Goal: Information Seeking & Learning: Learn about a topic

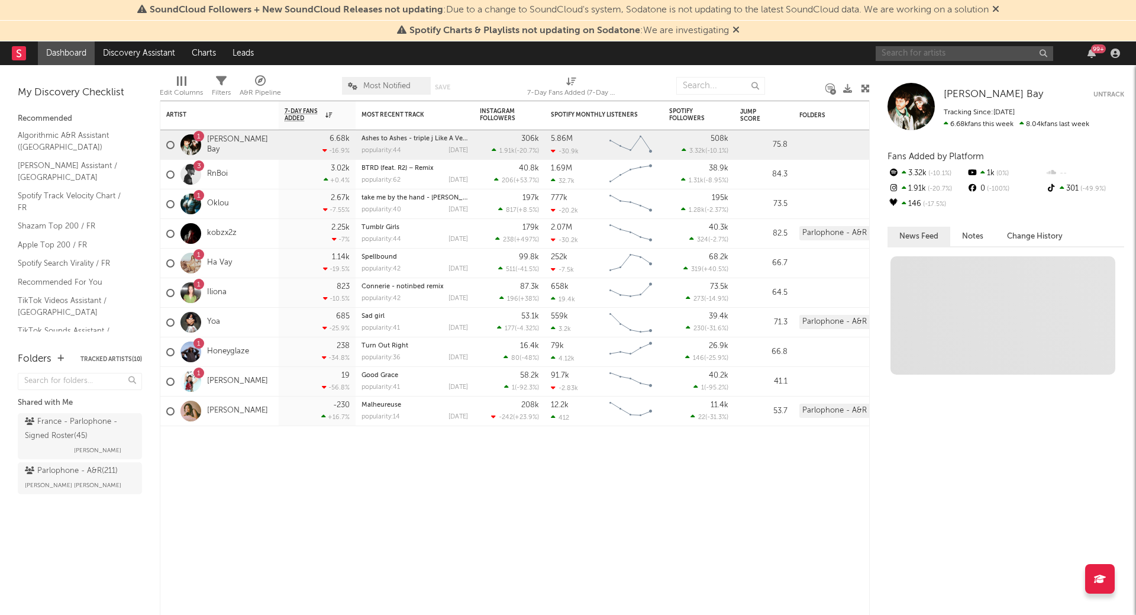
click at [972, 57] on input "text" at bounding box center [965, 53] width 178 height 15
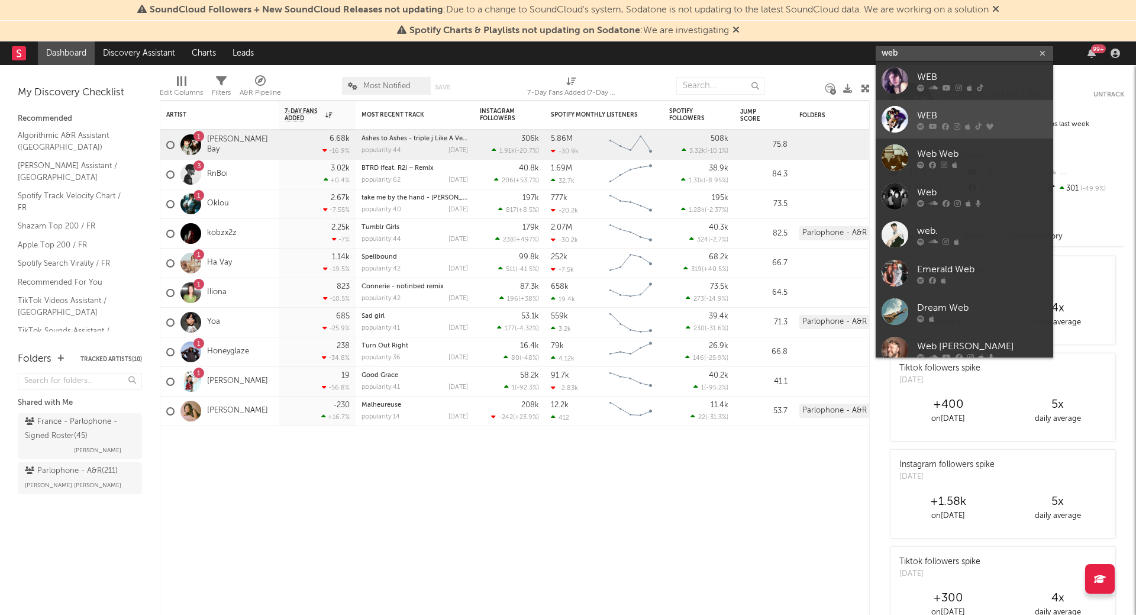
type input "web"
click at [927, 123] on div at bounding box center [982, 125] width 130 height 7
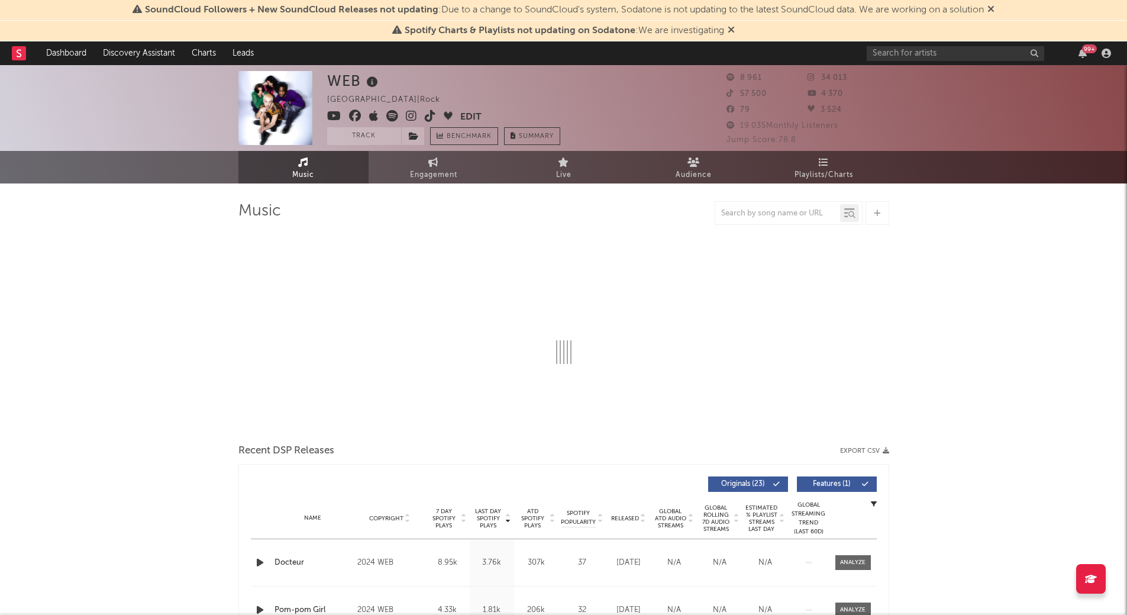
select select "1w"
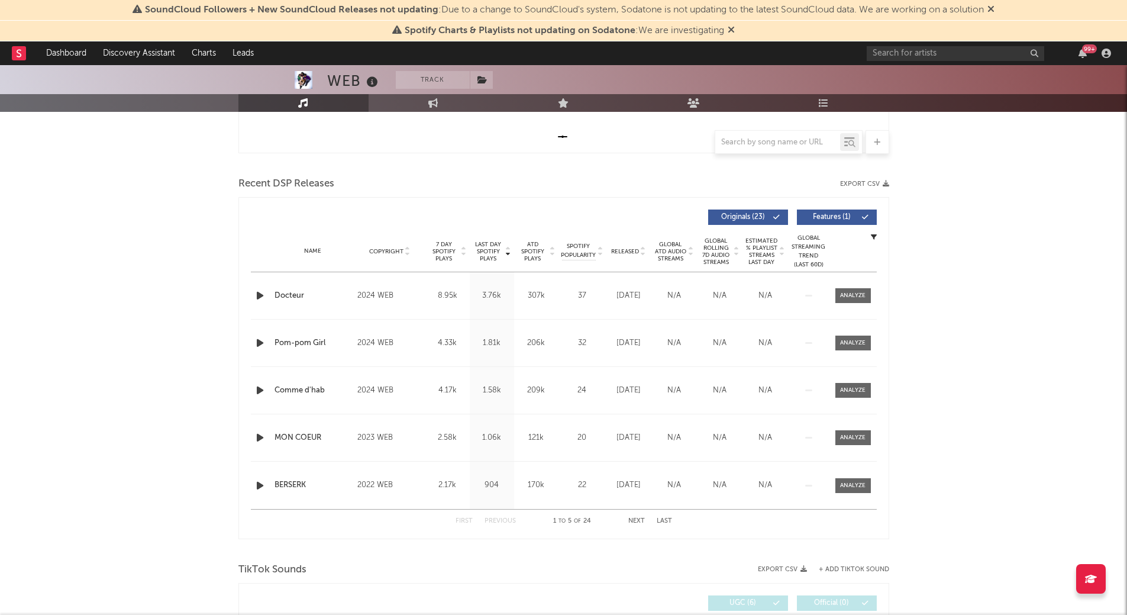
scroll to position [361, 0]
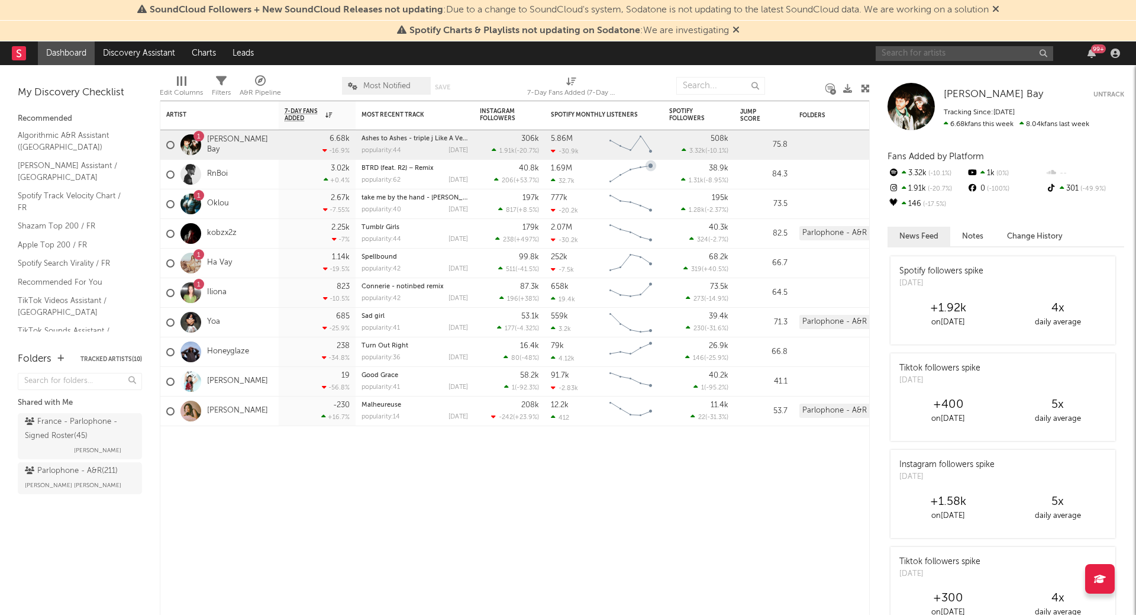
click at [948, 54] on input "text" at bounding box center [965, 53] width 178 height 15
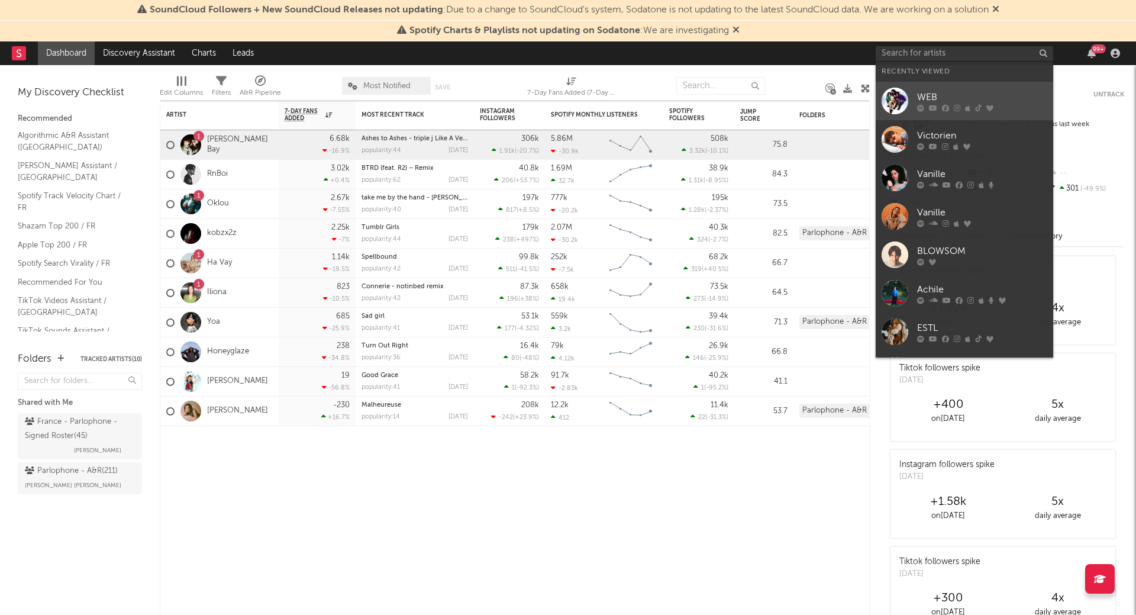
click at [905, 98] on div at bounding box center [895, 101] width 27 height 27
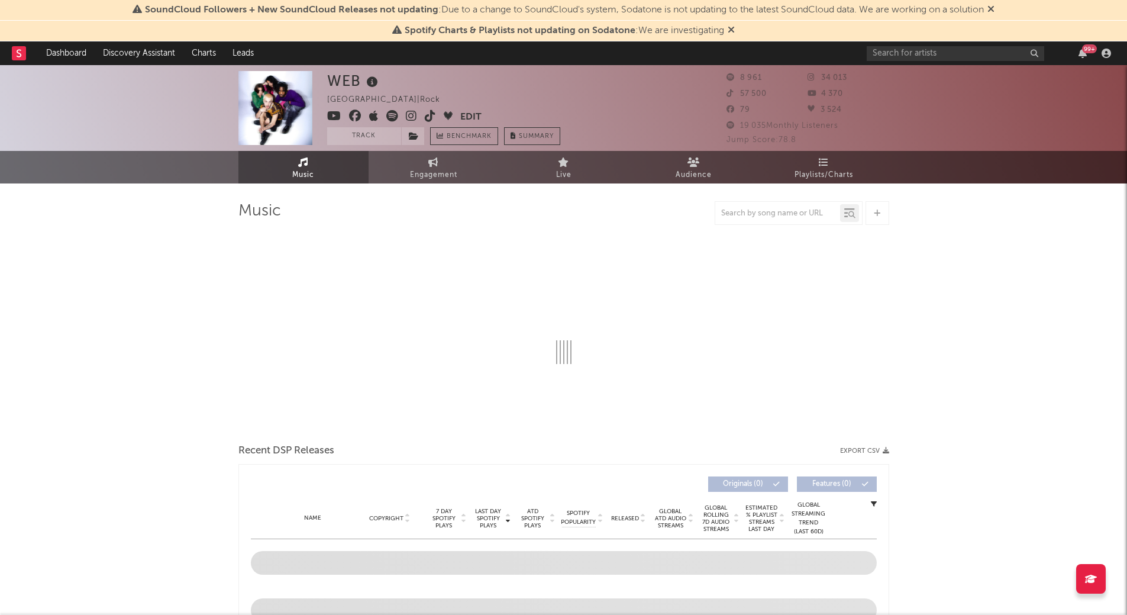
select select "1w"
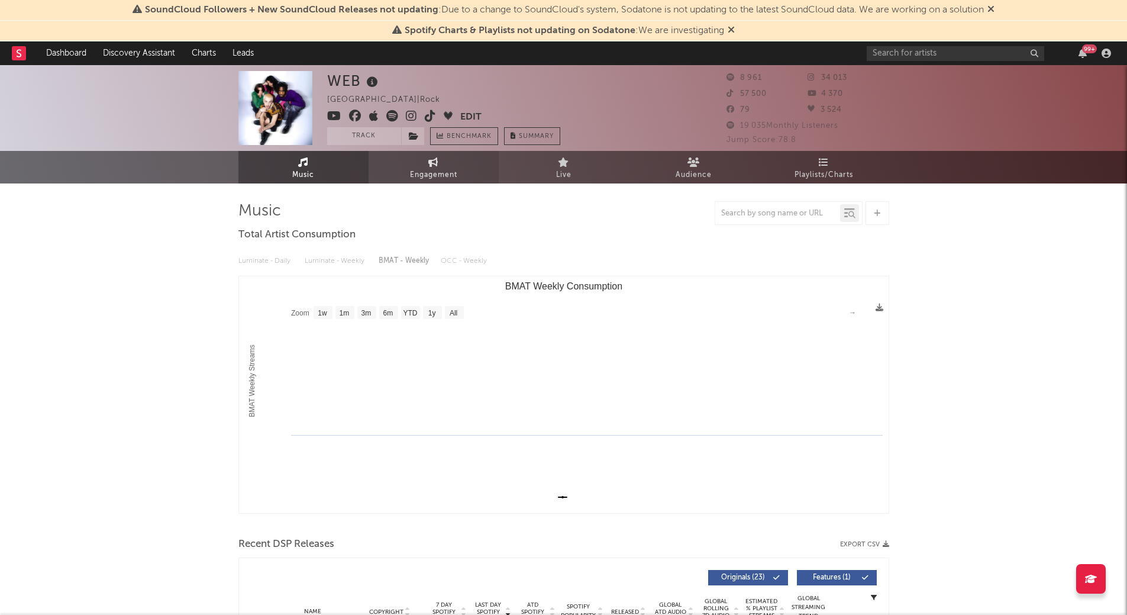
click at [452, 168] on span "Engagement" at bounding box center [433, 175] width 47 height 14
select select "1w"
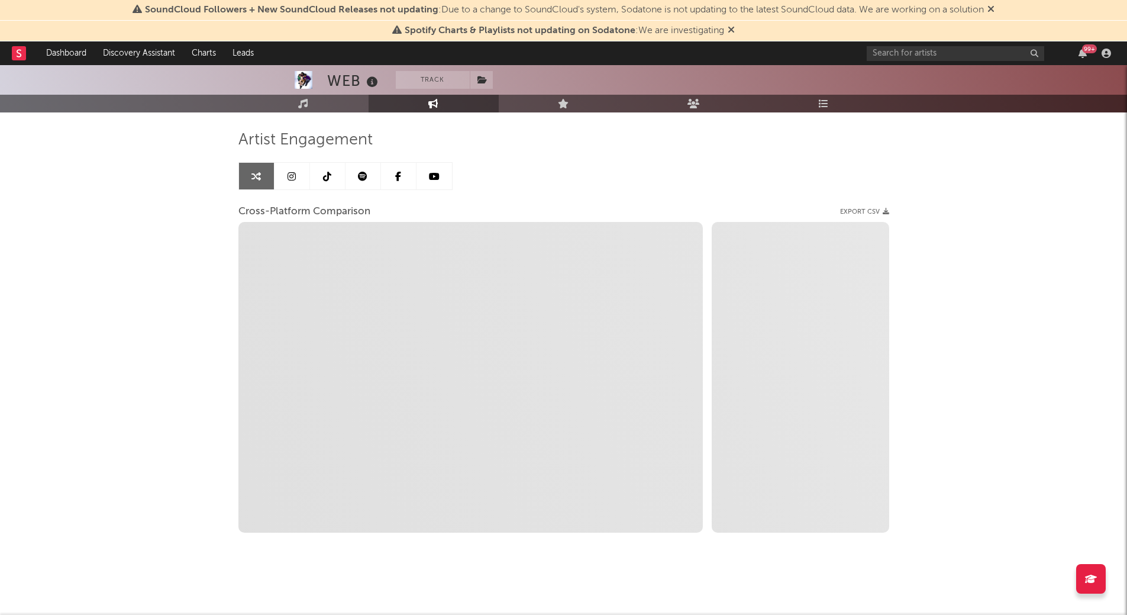
scroll to position [72, 0]
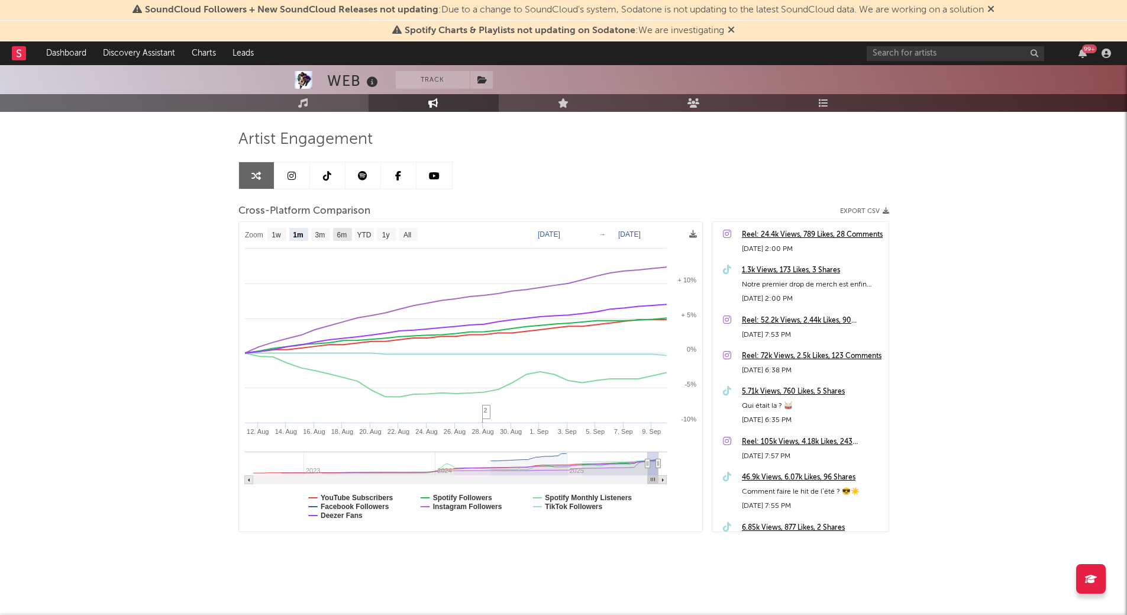
click at [341, 234] on text "6m" at bounding box center [342, 235] width 10 height 8
select select "6m"
type input "[DATE]"
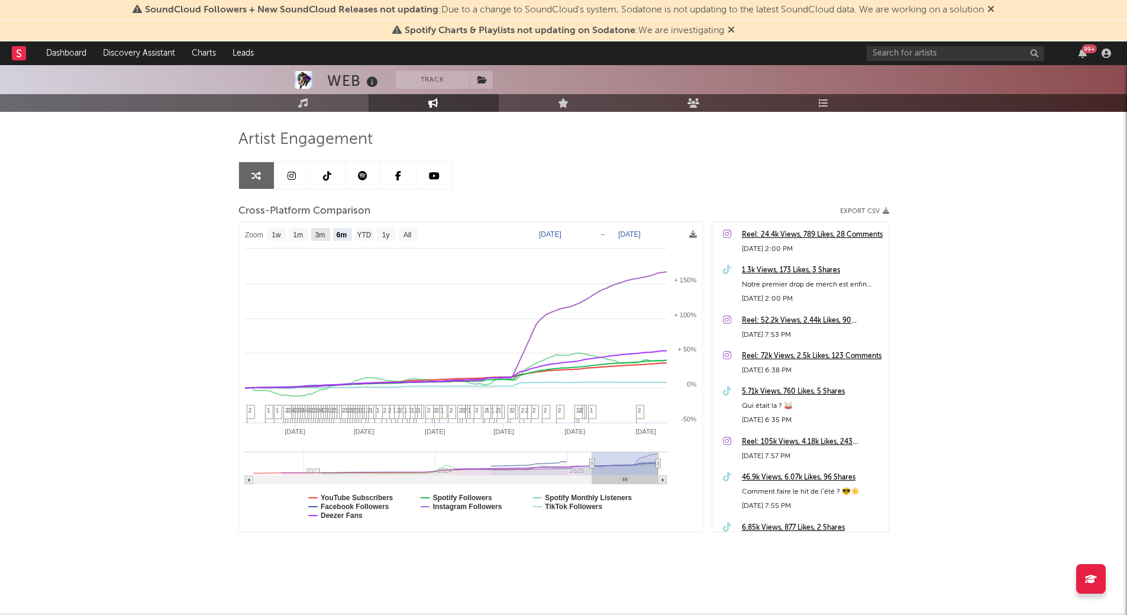
click at [323, 234] on text "3m" at bounding box center [320, 235] width 10 height 8
select select "3m"
type input "[DATE]"
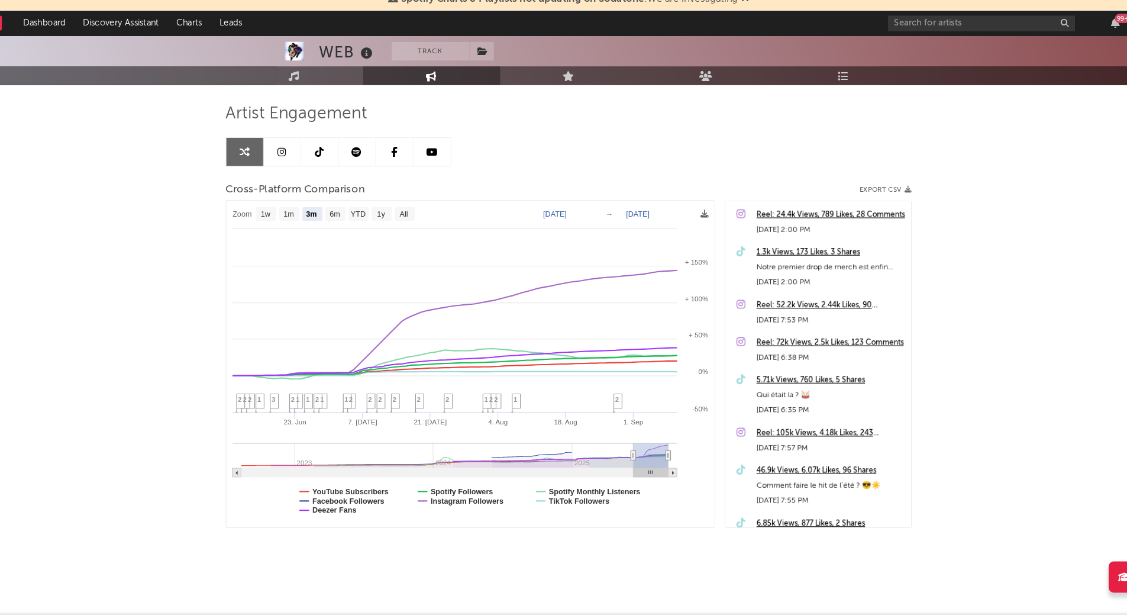
click at [945, 417] on div "WEB Track [GEOGRAPHIC_DATA] | Rock Edit Track Benchmark Summary 8 961 34 013 57…" at bounding box center [563, 303] width 1127 height 621
click at [955, 265] on div "WEB Track [GEOGRAPHIC_DATA] | Rock Edit Track Benchmark Summary 8 961 34 013 57…" at bounding box center [563, 303] width 1127 height 621
click at [334, 234] on rect at bounding box center [342, 234] width 19 height 13
select select "6m"
type input "[DATE]"
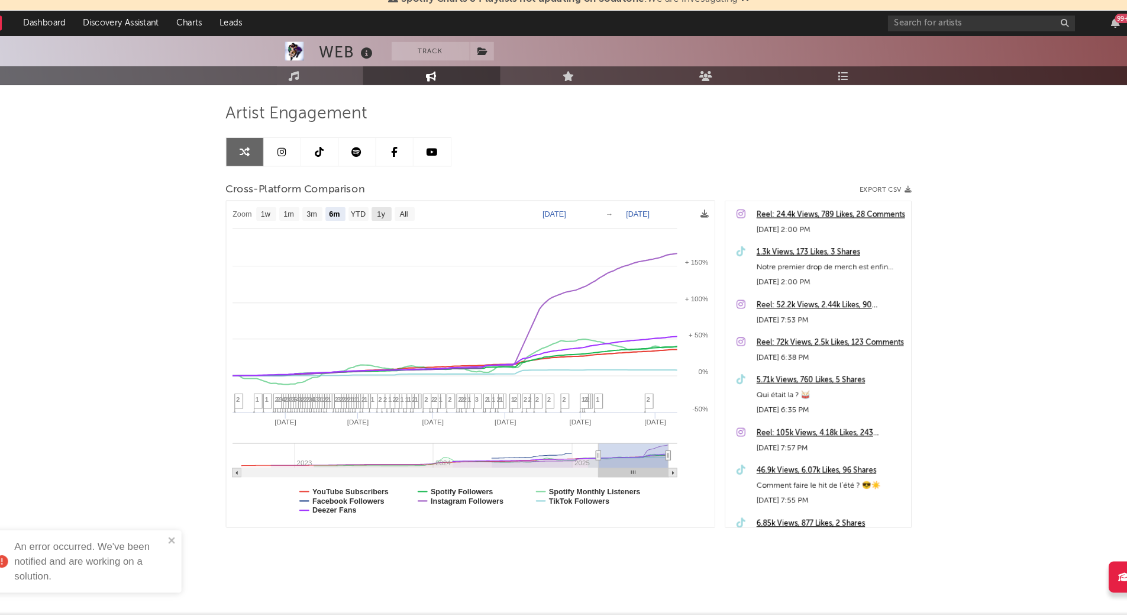
click at [383, 231] on text "1y" at bounding box center [386, 235] width 8 height 8
select select "1y"
type input "[DATE]"
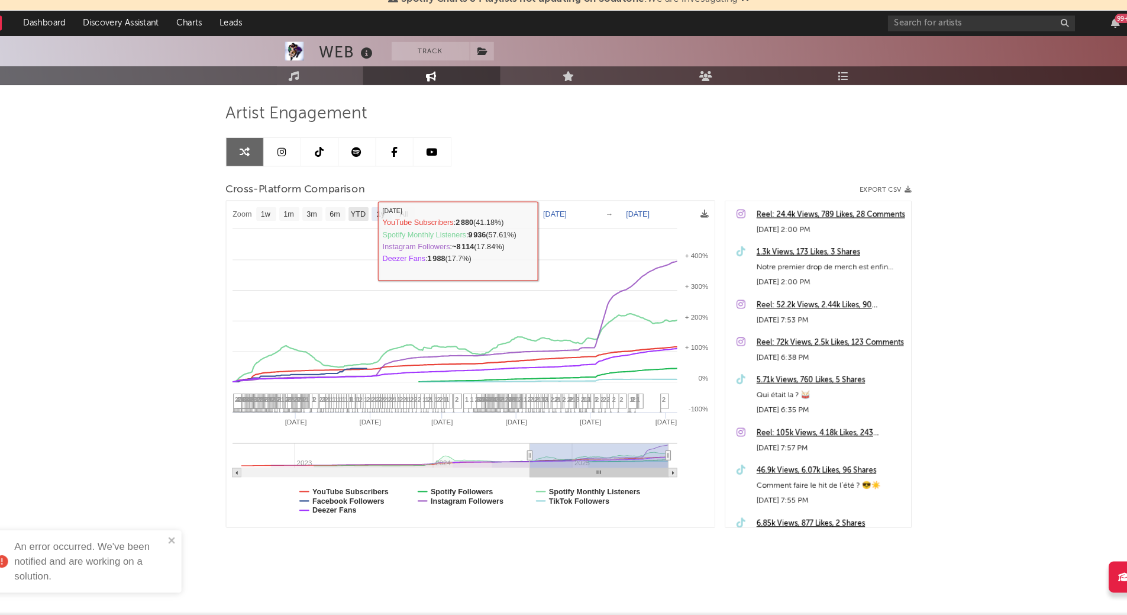
click at [363, 233] on text "YTD" at bounding box center [364, 235] width 14 height 8
select select "YTD"
type input "[DATE]"
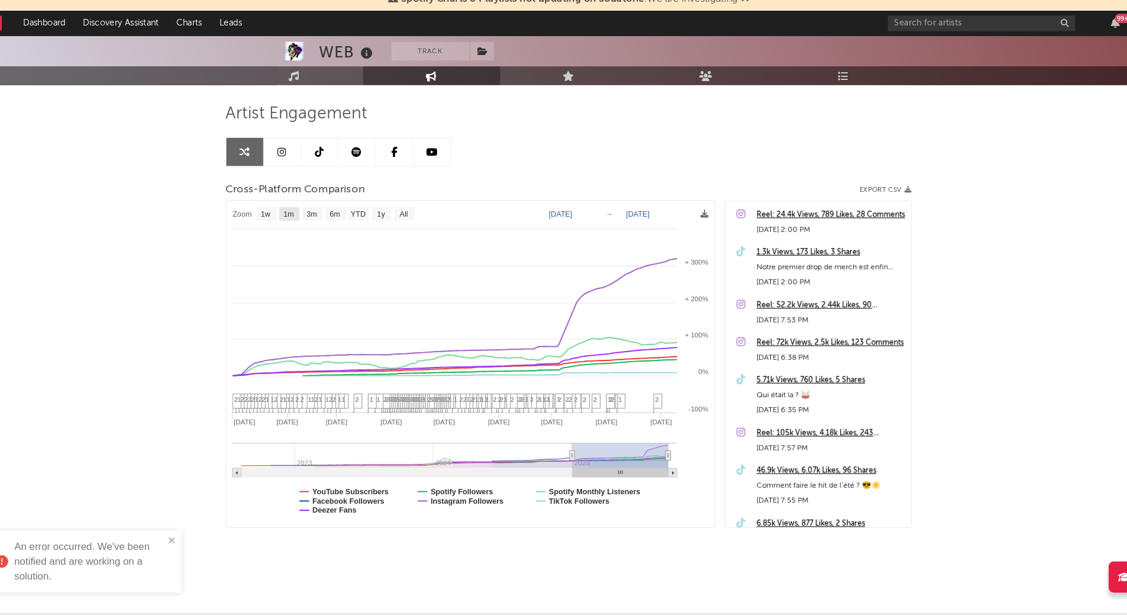
click at [306, 231] on rect at bounding box center [298, 234] width 19 height 13
select select "1m"
type input "[DATE]"
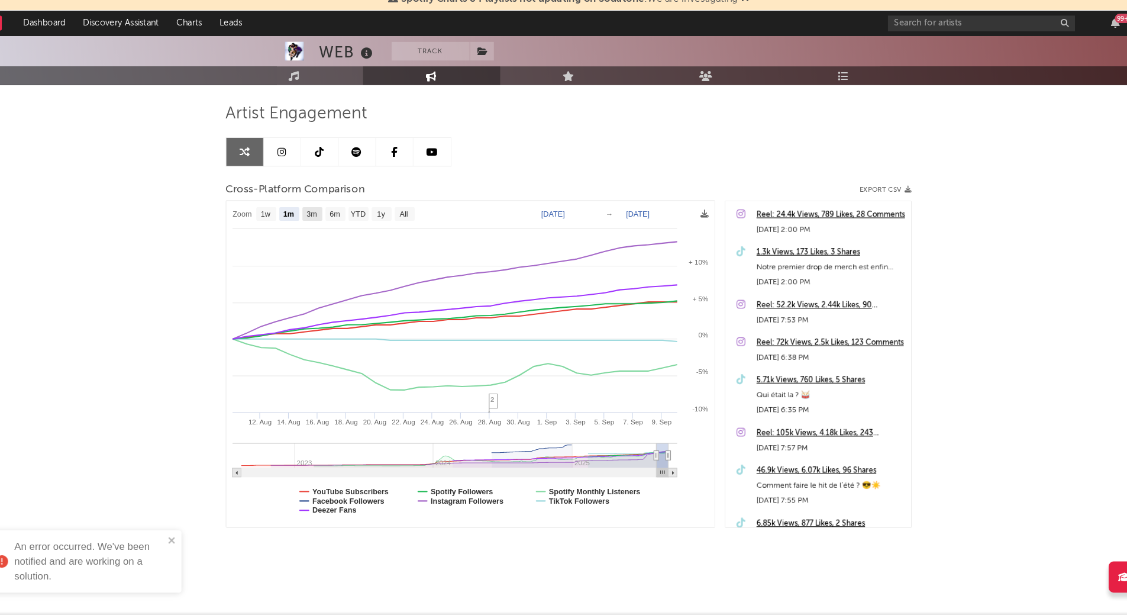
click at [320, 232] on text "3m" at bounding box center [320, 235] width 10 height 8
select select "3m"
type input "[DATE]"
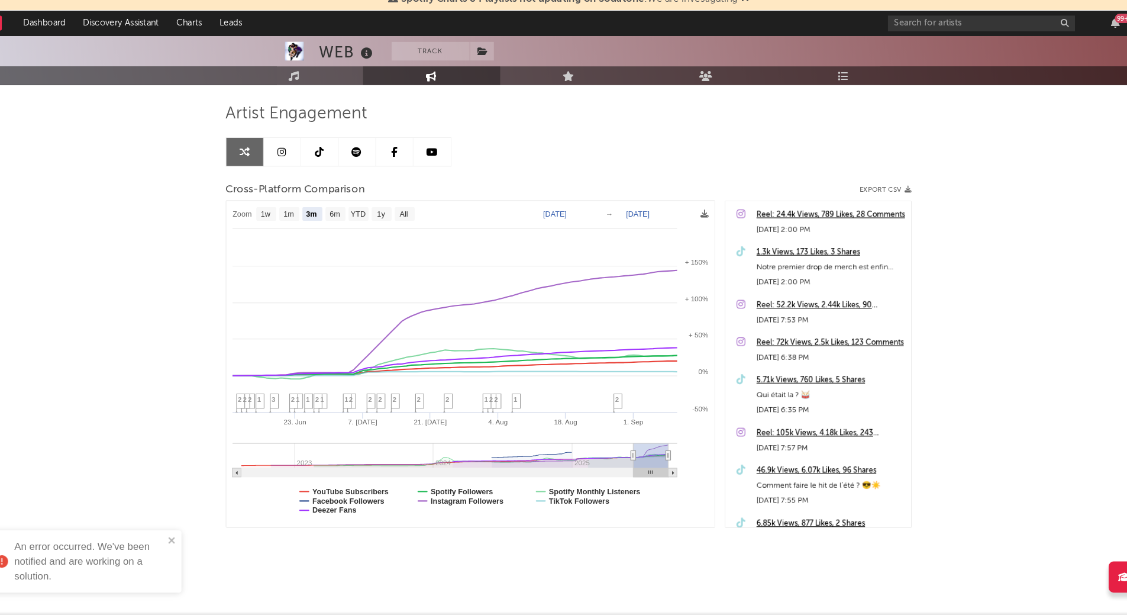
click at [139, 363] on div "WEB Track [GEOGRAPHIC_DATA] | Rock Edit Track Benchmark Summary 8 961 34 013 57…" at bounding box center [563, 303] width 1127 height 621
click at [360, 233] on text "YTD" at bounding box center [364, 235] width 14 height 8
select select "YTD"
type input "[DATE]"
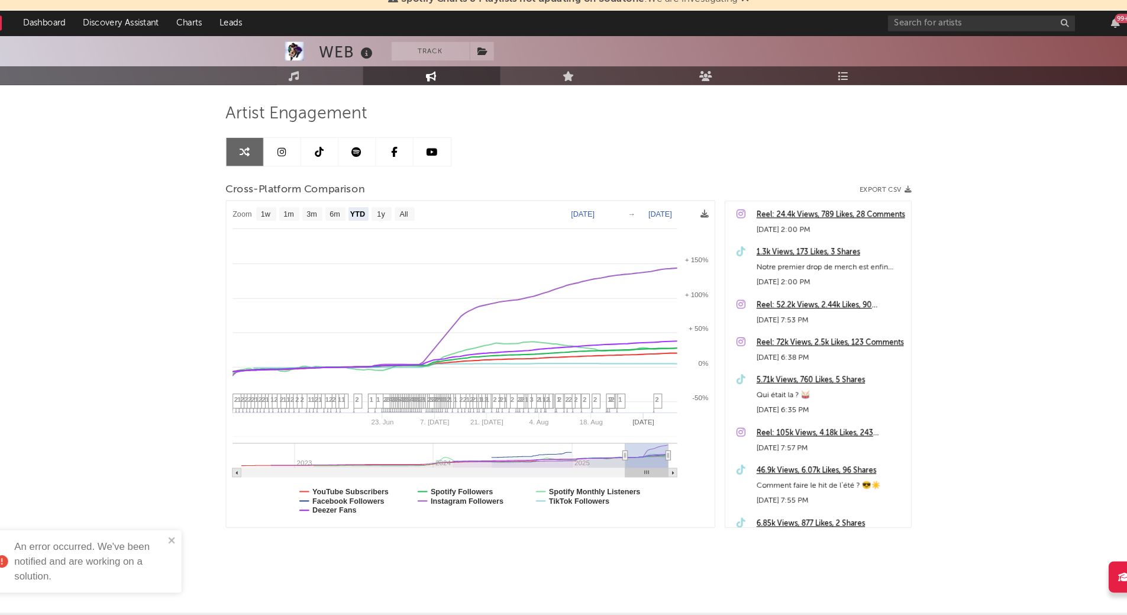
select select "1w"
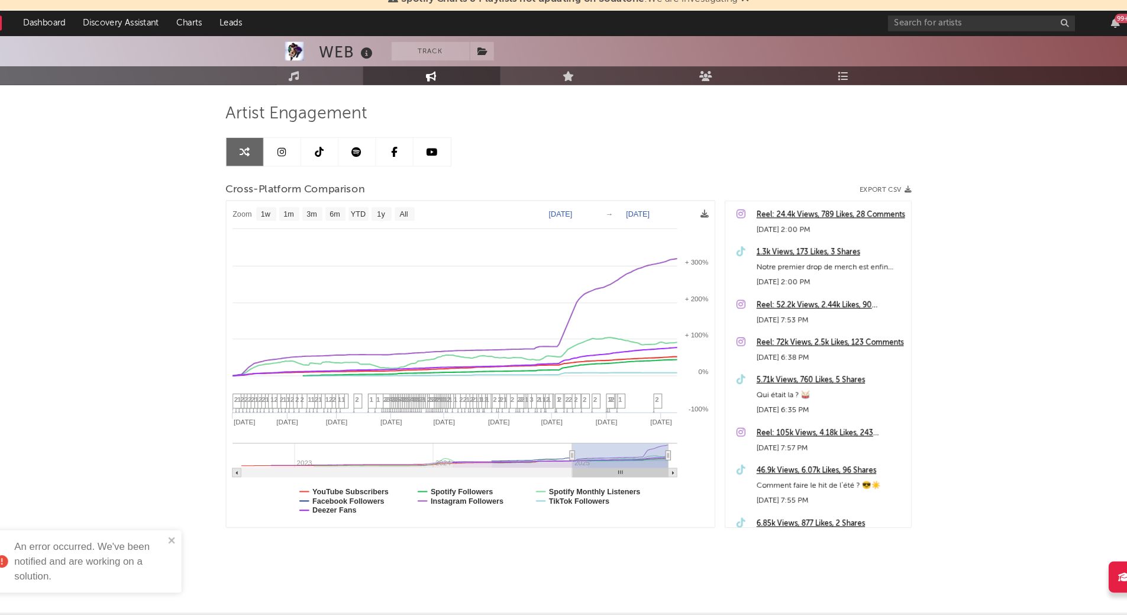
click at [321, 175] on link at bounding box center [328, 175] width 36 height 27
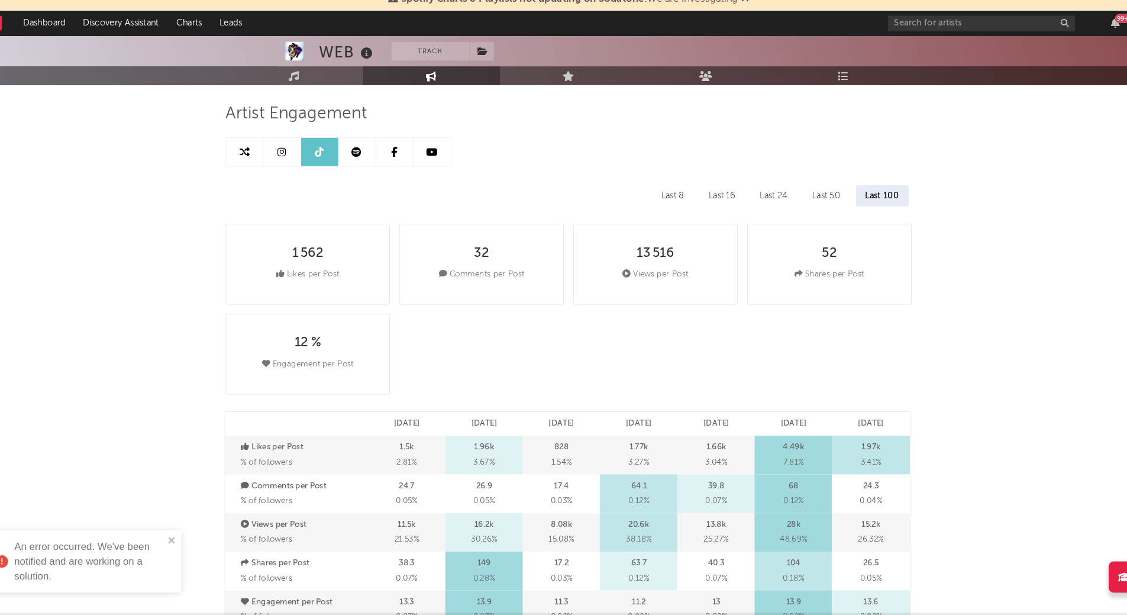
select select "6m"
click at [295, 174] on icon at bounding box center [292, 175] width 8 height 9
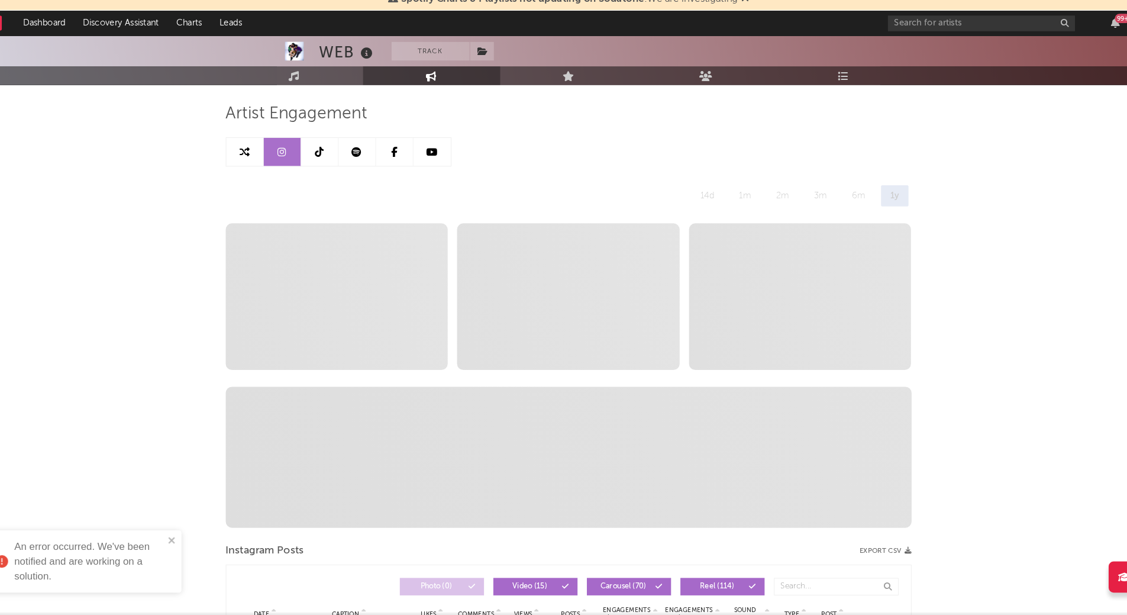
select select "6m"
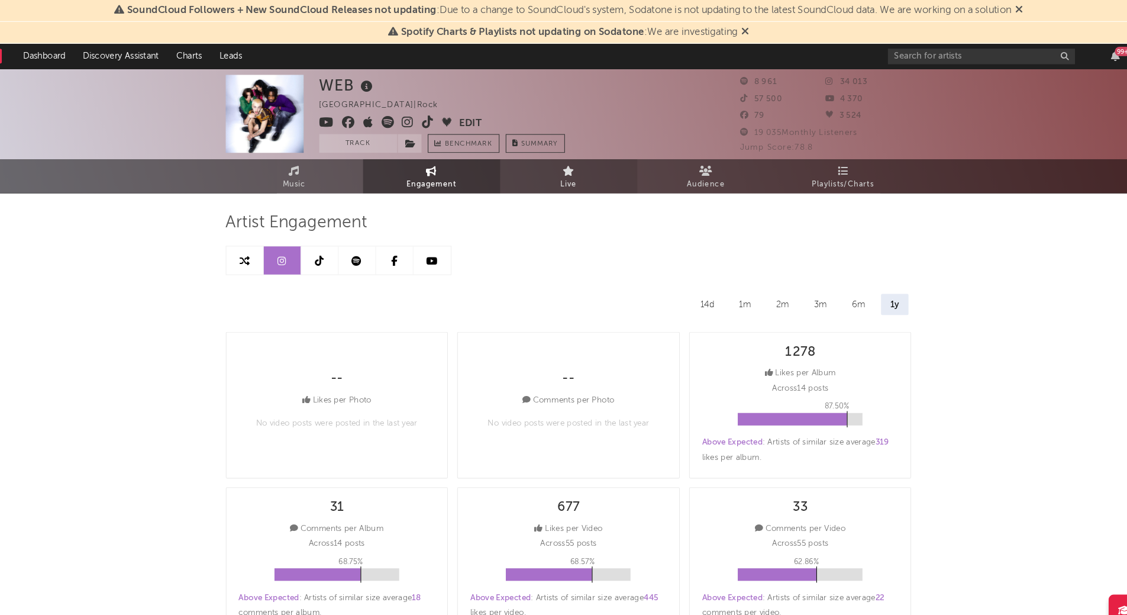
click at [547, 164] on link "Live" at bounding box center [564, 167] width 130 height 33
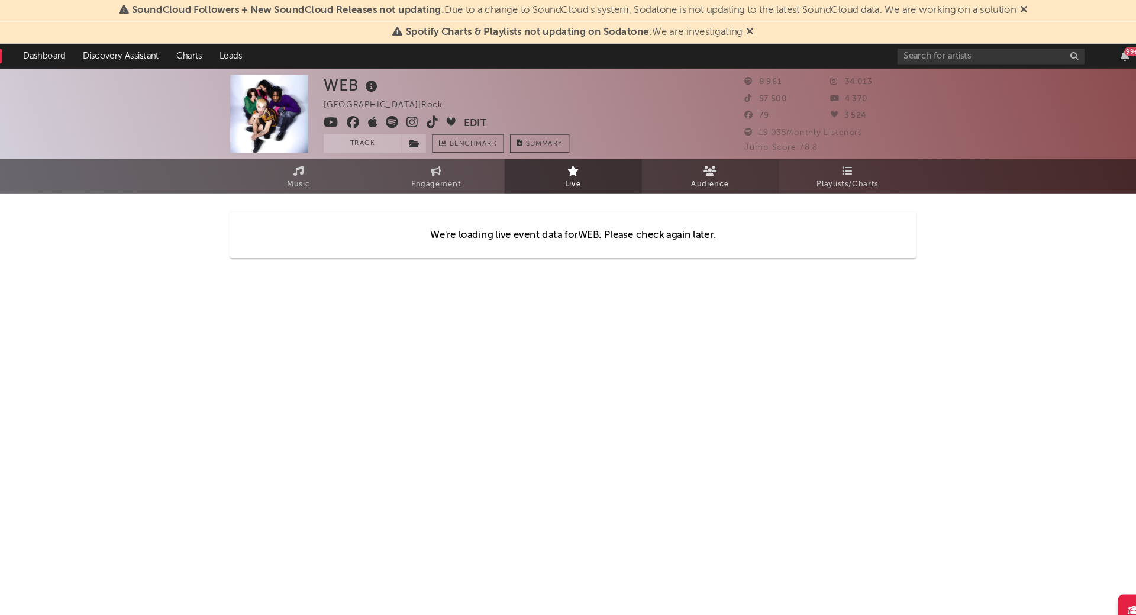
click at [689, 171] on span "Audience" at bounding box center [699, 175] width 36 height 14
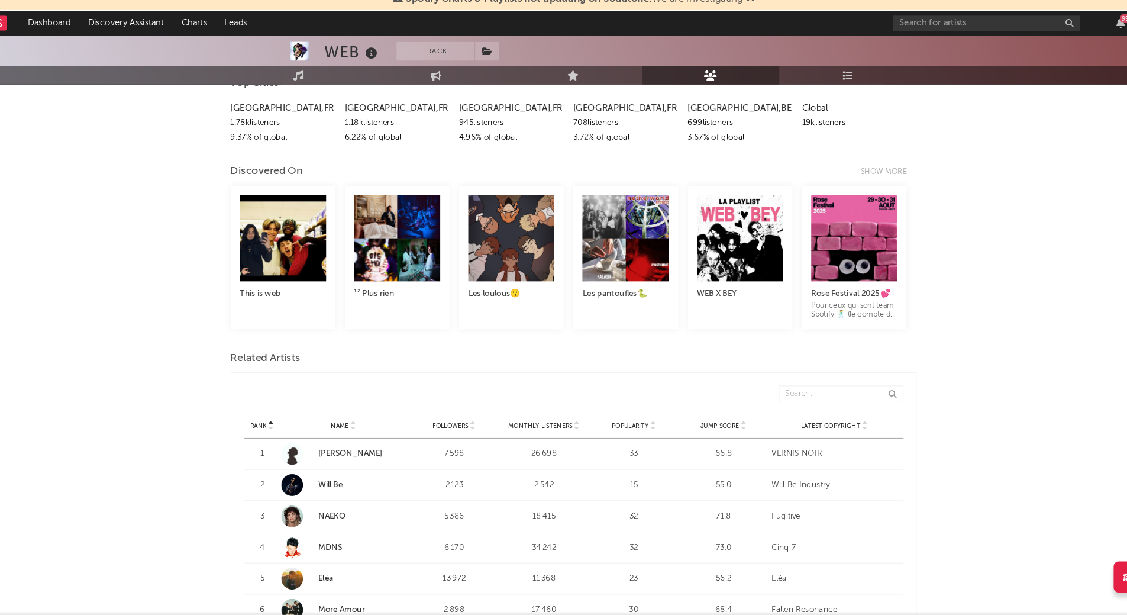
scroll to position [212, 0]
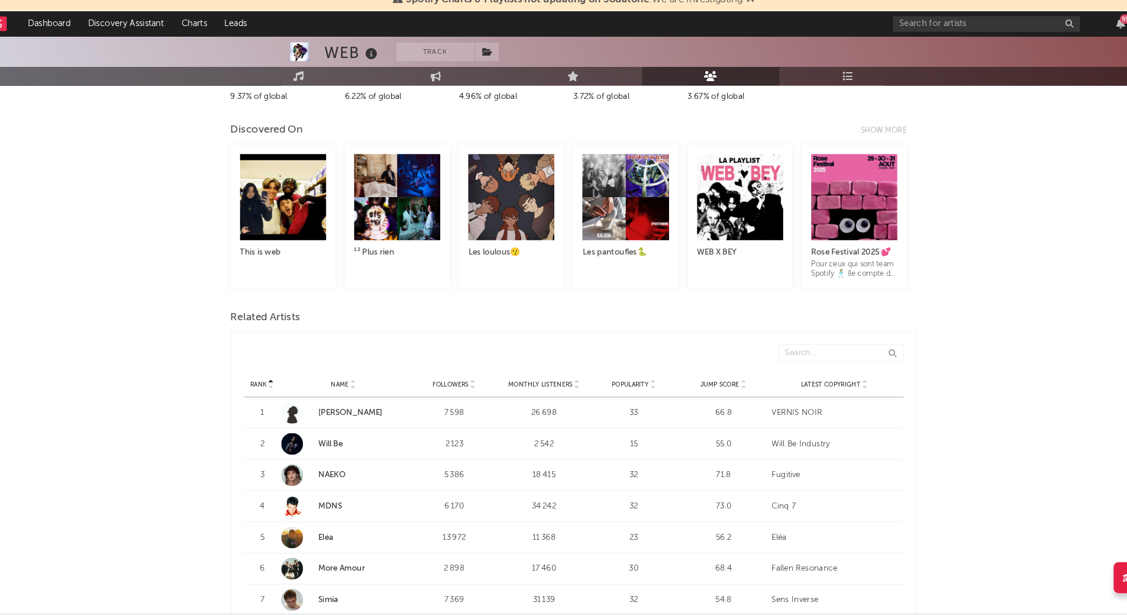
click at [328, 481] on link "NAEKO" at bounding box center [335, 482] width 26 height 8
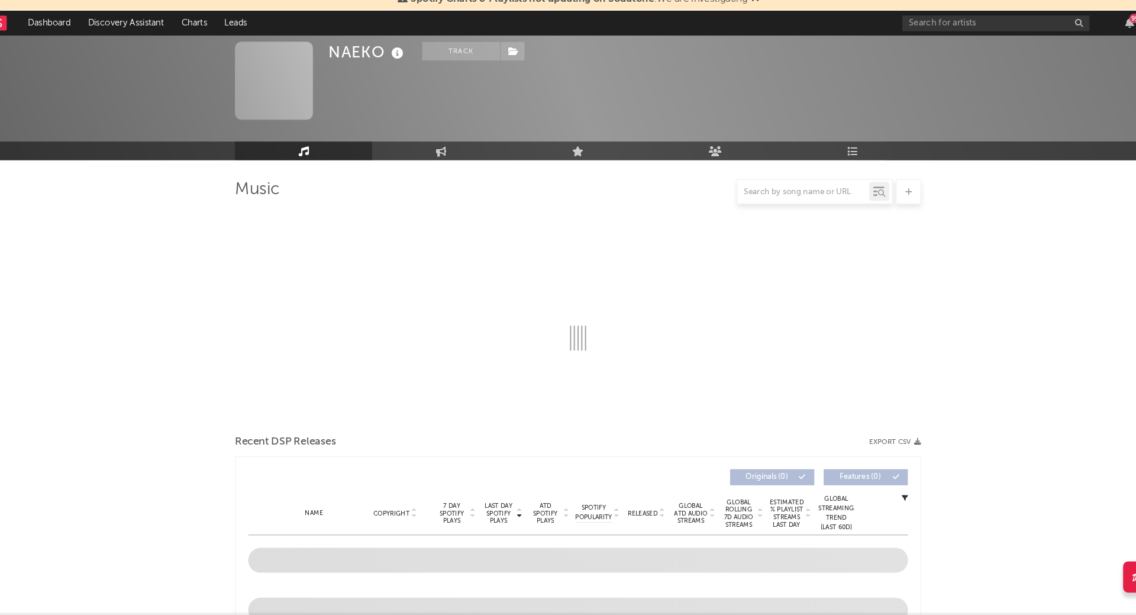
select select "6m"
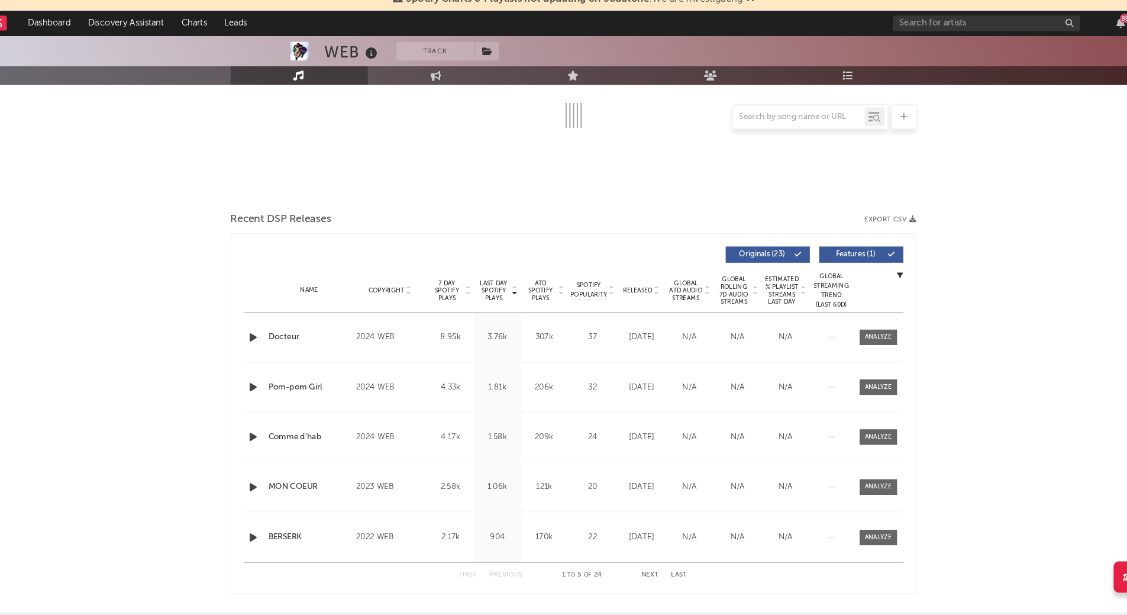
select select "1w"
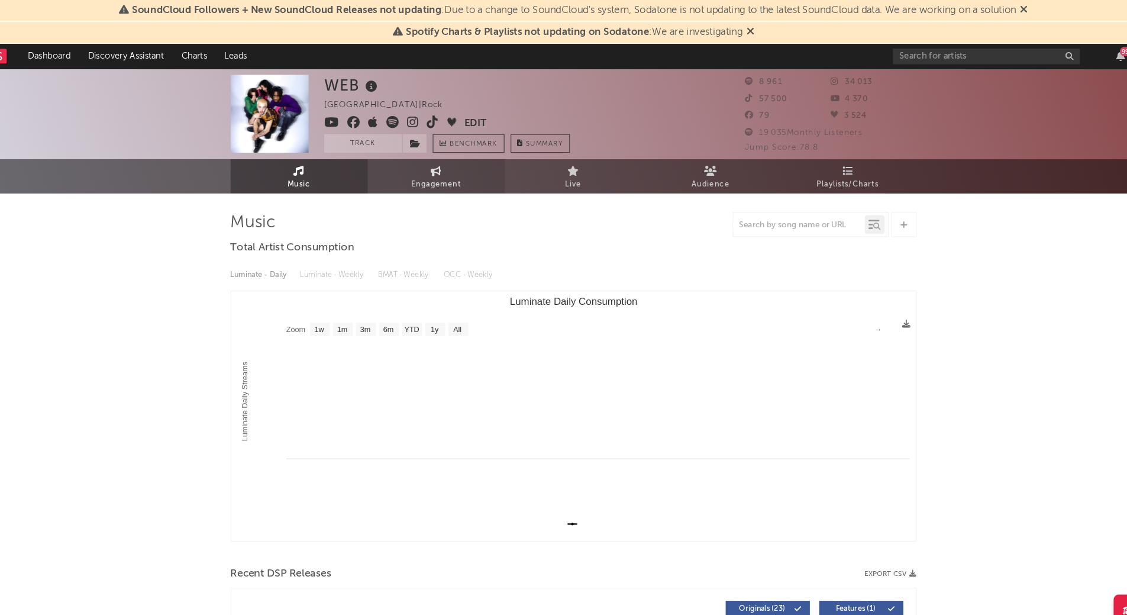
click at [436, 166] on link "Engagement" at bounding box center [434, 167] width 130 height 33
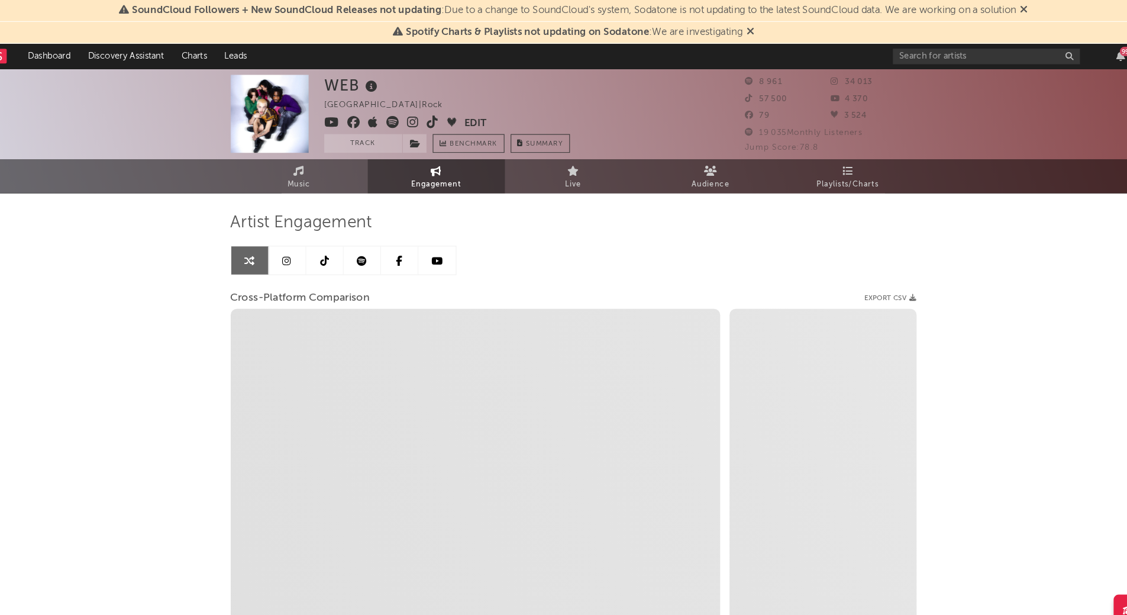
select select "1w"
select select "1m"
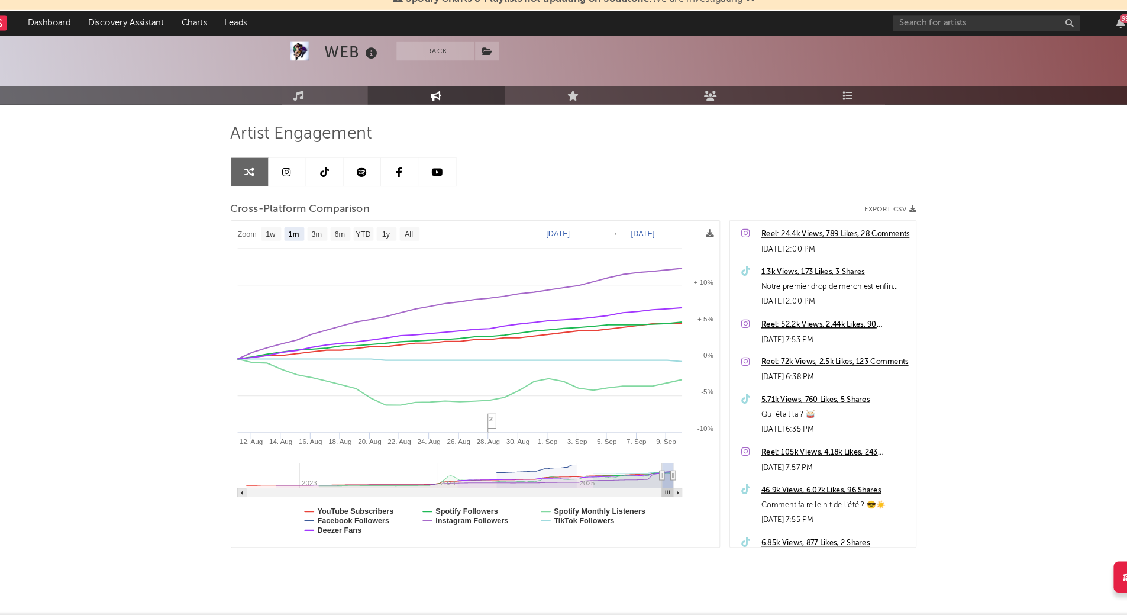
scroll to position [72, 0]
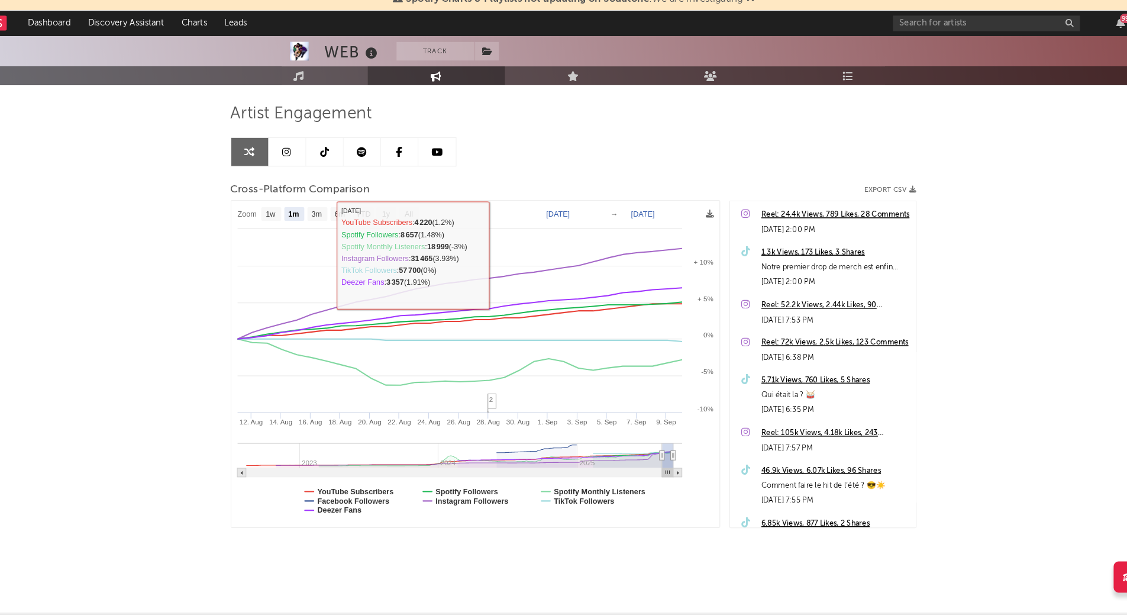
click at [292, 169] on link at bounding box center [293, 175] width 36 height 27
select select "6m"
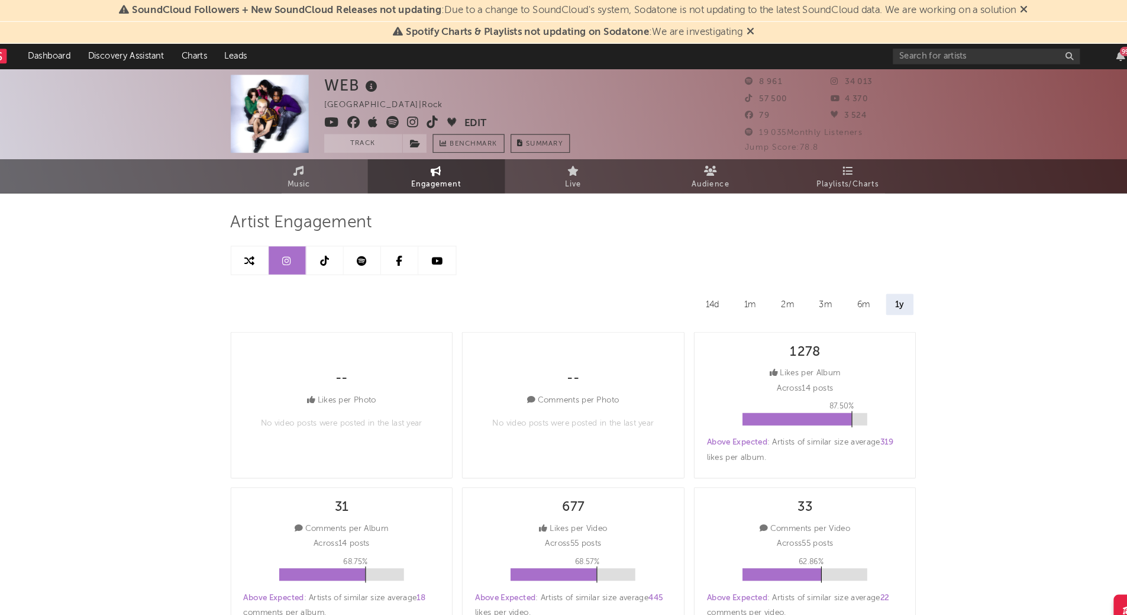
click at [257, 241] on link at bounding box center [257, 247] width 36 height 27
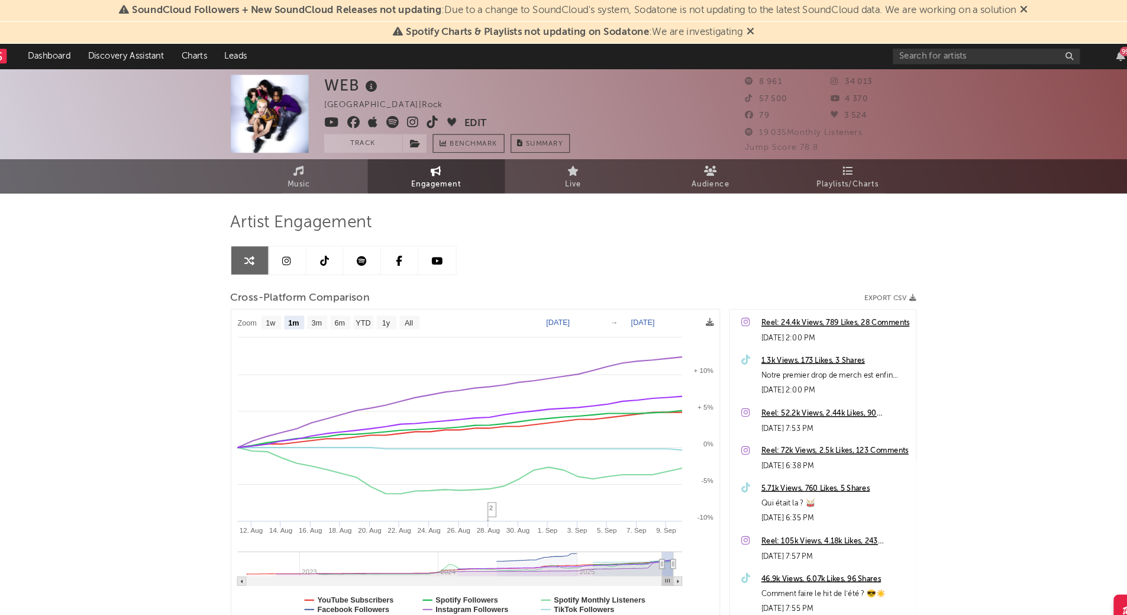
scroll to position [72, 0]
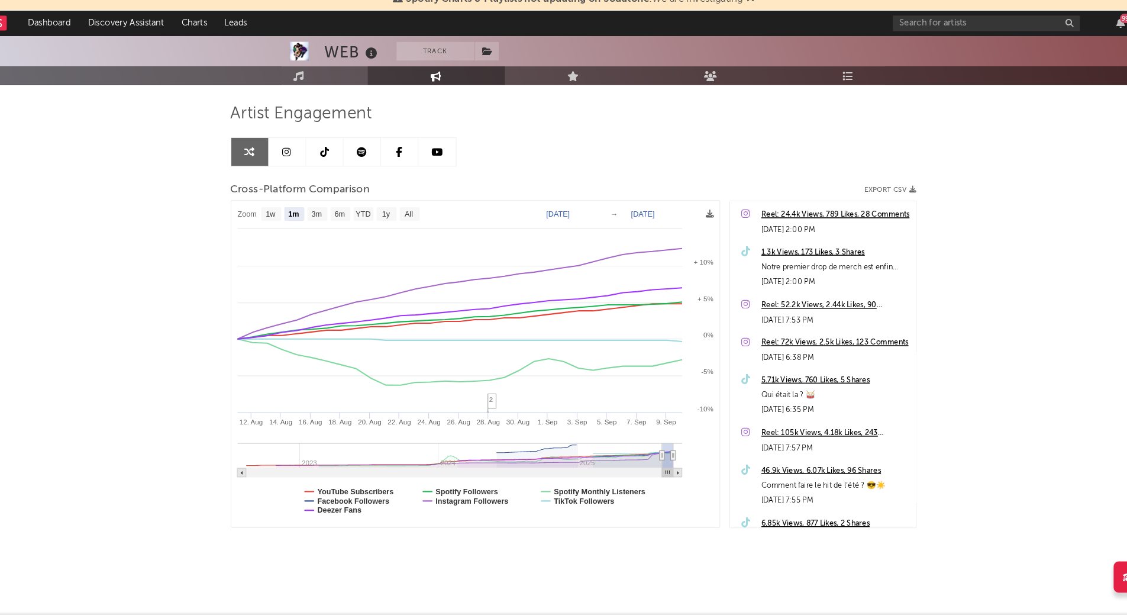
click at [667, 59] on nav "Dashboard Discovery Assistant Charts Leads 99 +" at bounding box center [563, 53] width 1127 height 24
click at [363, 231] on text "YTD" at bounding box center [364, 235] width 14 height 8
select select "YTD"
type input "[DATE]"
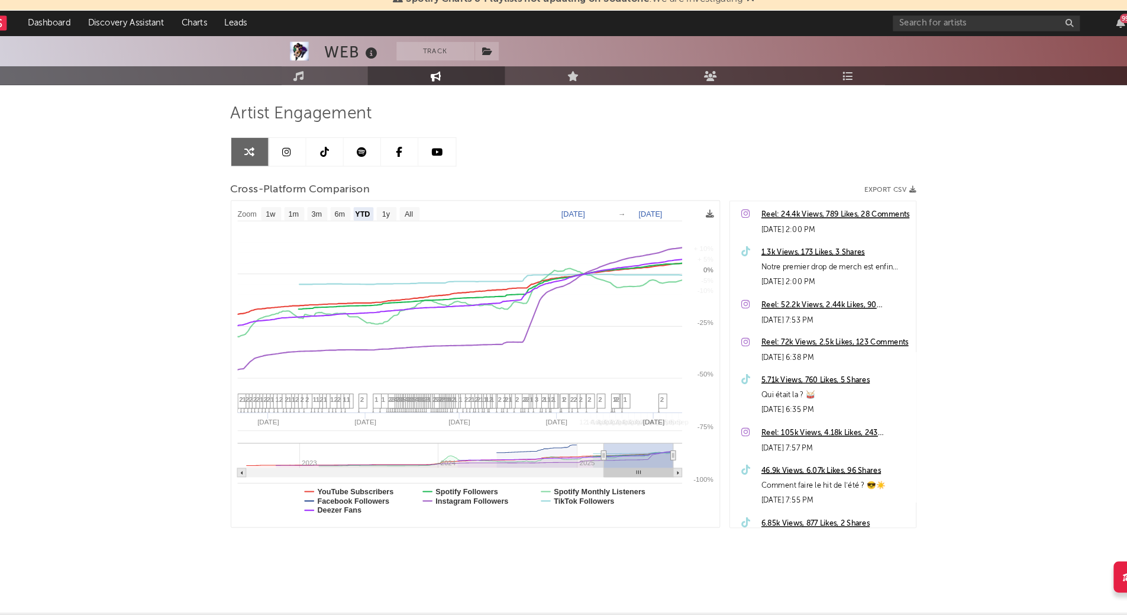
select select "1w"
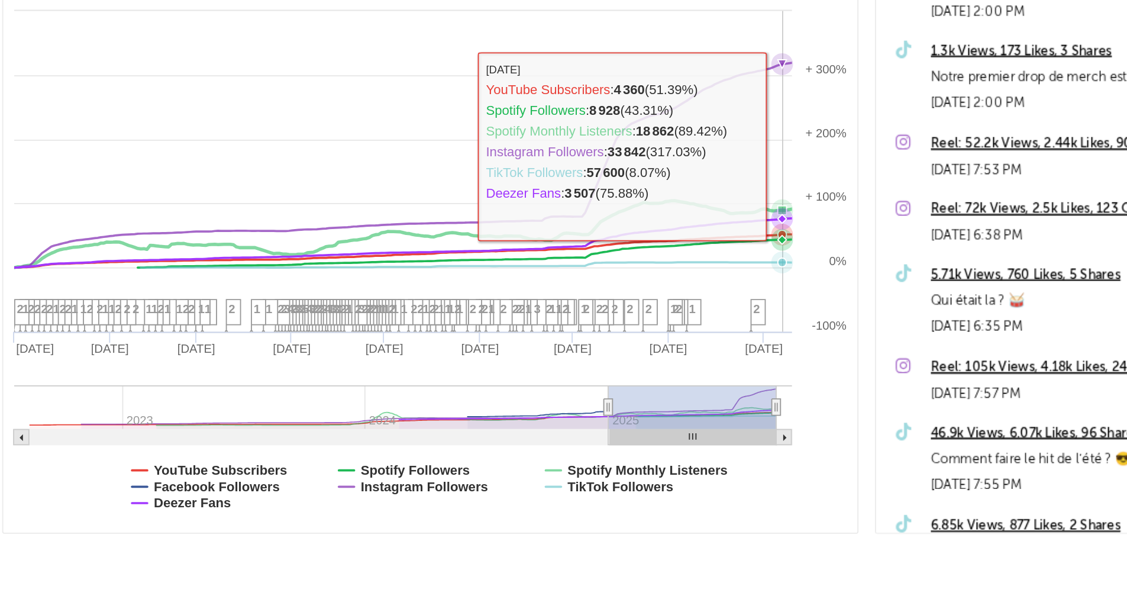
scroll to position [71, 0]
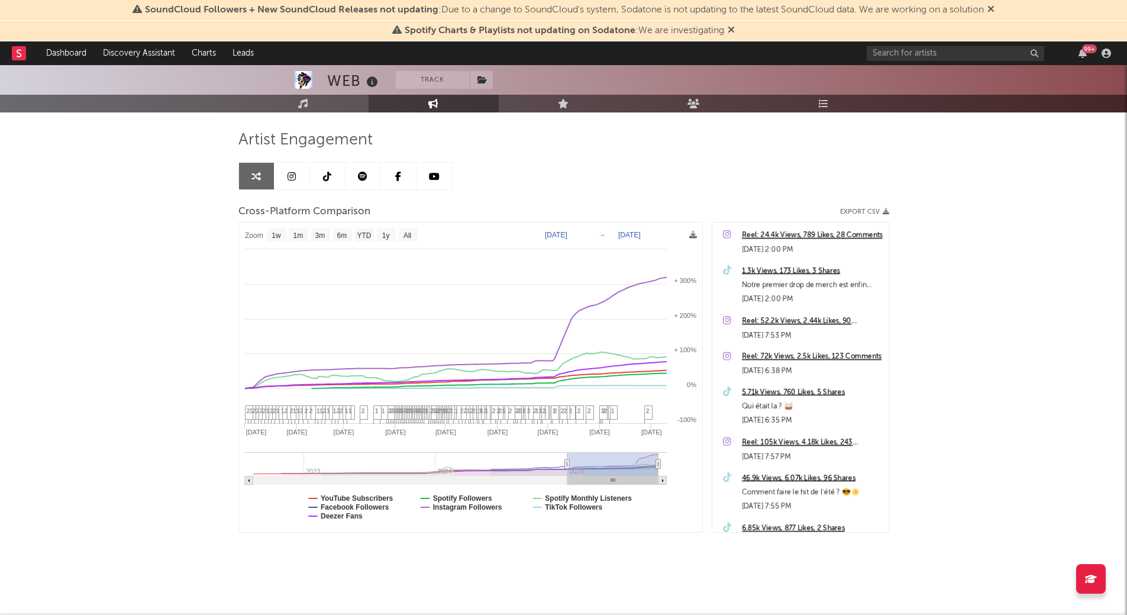
click at [238, 389] on div "Zoom 1w 1m 3m 6m YTD 1y All [DATE] [DATE] Created with Highcharts 10.3.3 Jan '[…" at bounding box center [470, 377] width 465 height 311
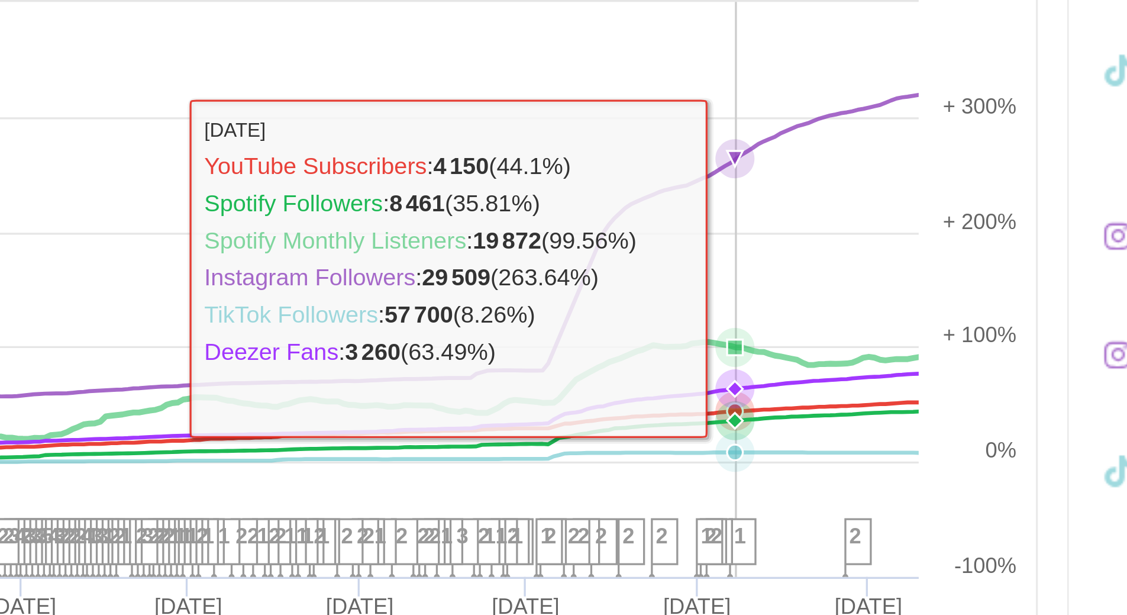
scroll to position [70, 0]
